Goal: Check status: Check status

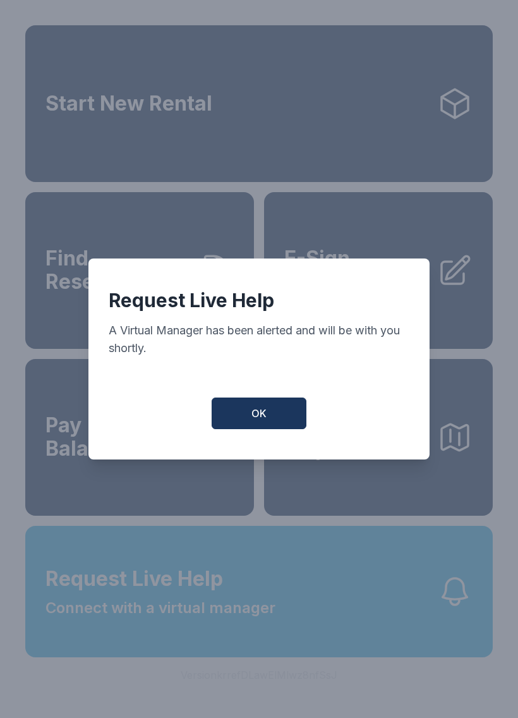
click at [262, 421] on span "OK" at bounding box center [258, 413] width 15 height 15
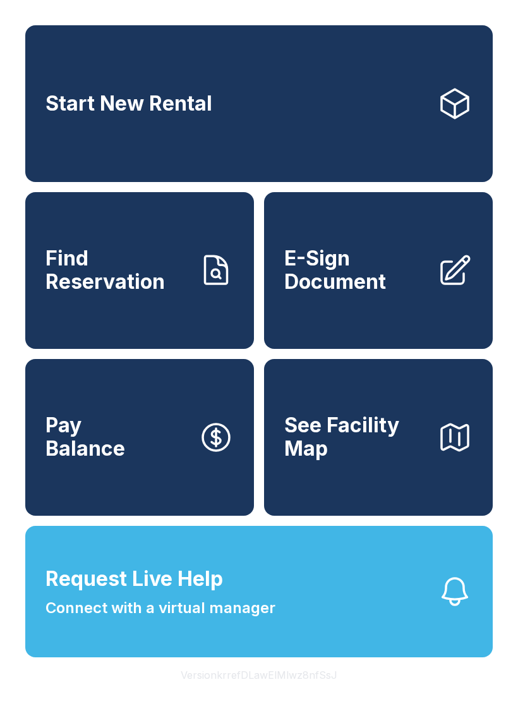
click at [146, 311] on link "Find Reservation" at bounding box center [139, 270] width 229 height 157
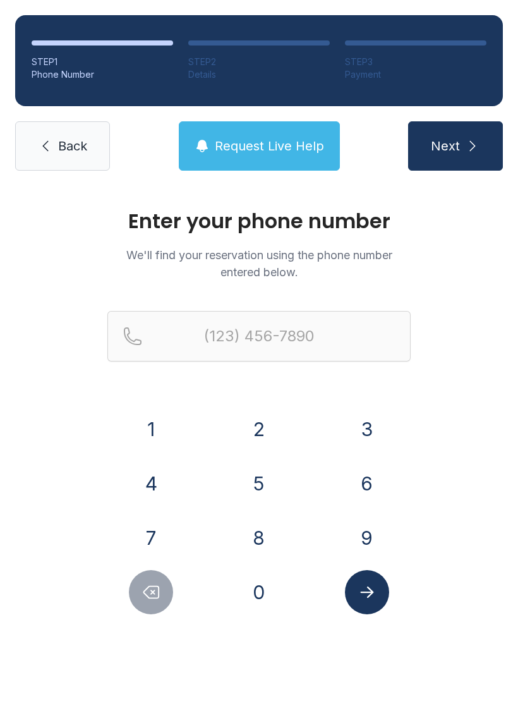
click at [263, 433] on button "2" at bounding box center [259, 429] width 44 height 44
click at [268, 484] on button "5" at bounding box center [259, 483] width 44 height 44
click at [265, 424] on button "2" at bounding box center [259, 429] width 44 height 44
click at [257, 427] on button "2" at bounding box center [259, 429] width 44 height 44
click at [366, 481] on button "6" at bounding box center [367, 483] width 44 height 44
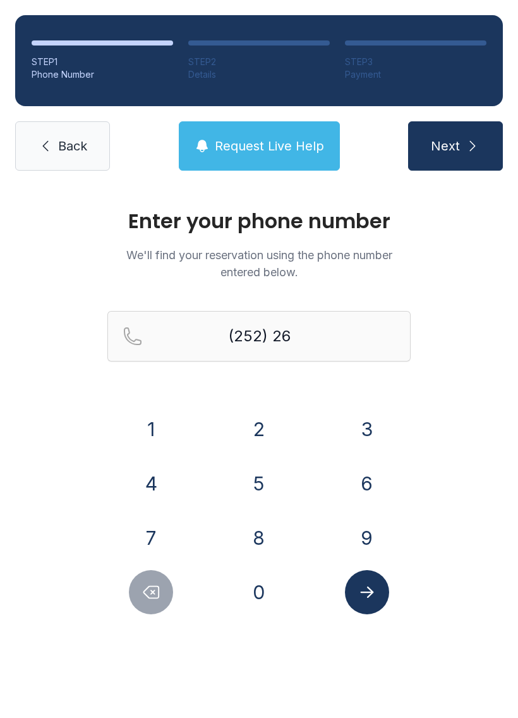
click at [258, 533] on button "8" at bounding box center [259, 537] width 44 height 44
click at [159, 488] on button "4" at bounding box center [151, 483] width 44 height 44
click at [256, 486] on button "5" at bounding box center [259, 483] width 44 height 44
click at [160, 429] on button "1" at bounding box center [151, 429] width 44 height 44
click at [244, 483] on button "5" at bounding box center [259, 483] width 44 height 44
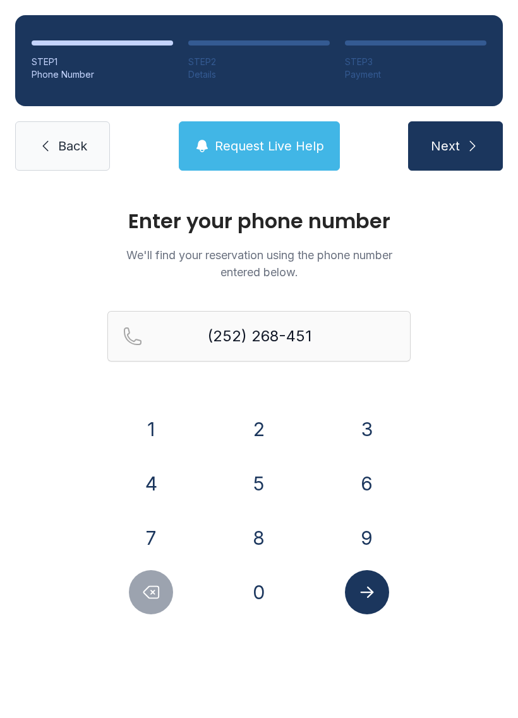
type input "[PHONE_NUMBER]"
click at [364, 608] on button "Submit lookup form" at bounding box center [367, 592] width 44 height 44
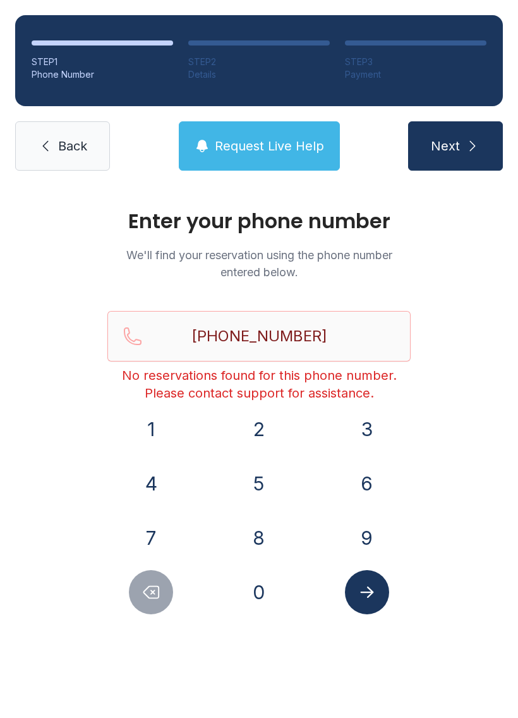
click at [368, 590] on icon "Submit lookup form" at bounding box center [367, 591] width 19 height 19
